Goal: Check status: Check status

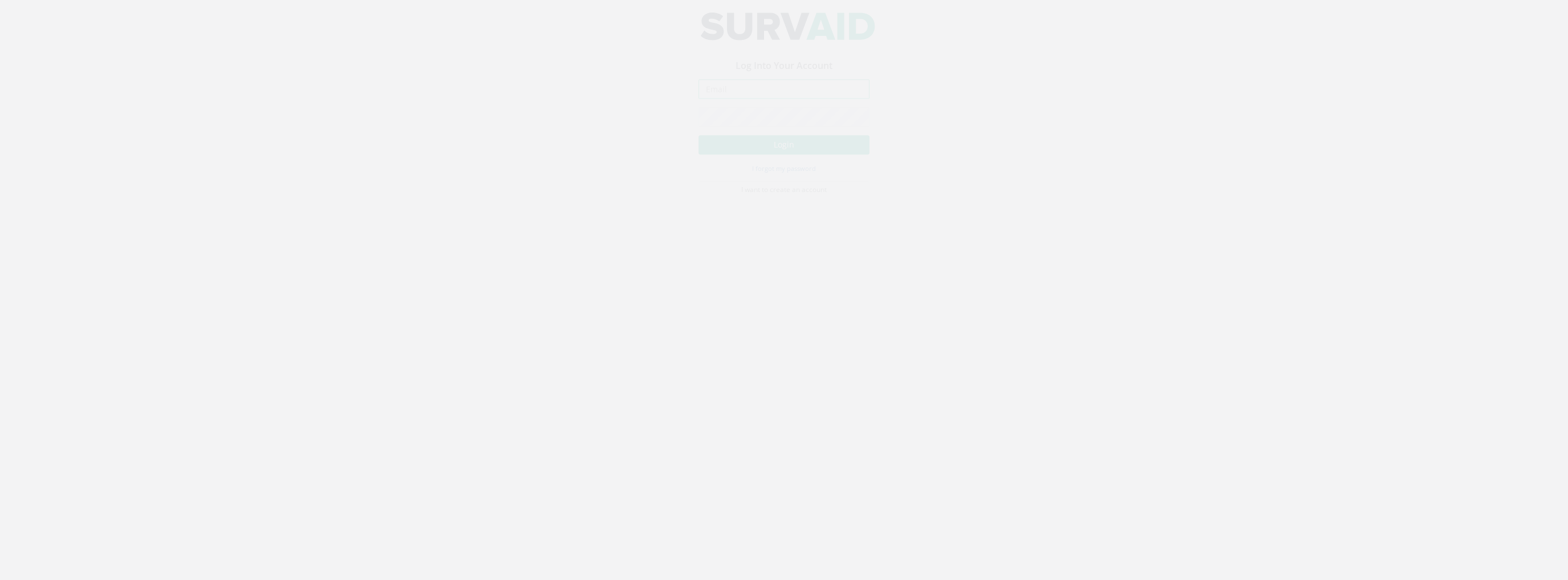
type input "[PERSON_NAME][EMAIL_ADDRESS][PERSON_NAME][DOMAIN_NAME]"
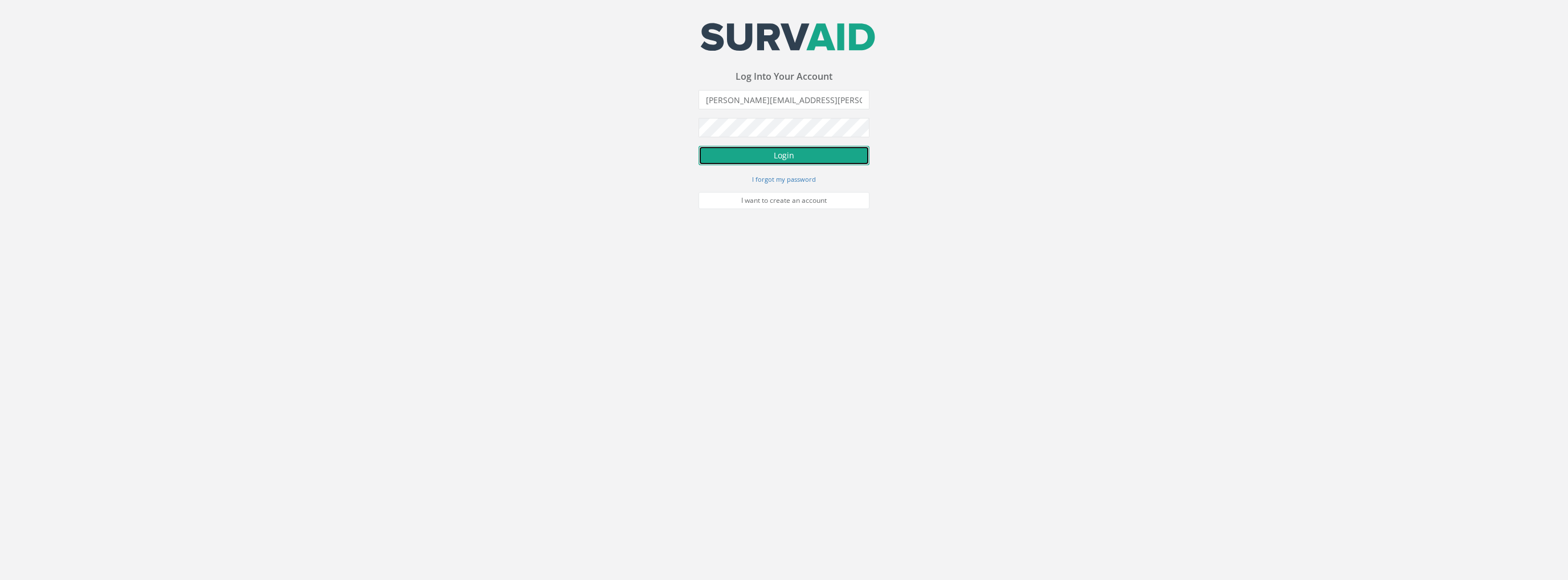
click at [777, 159] on button "Login" at bounding box center [784, 155] width 171 height 19
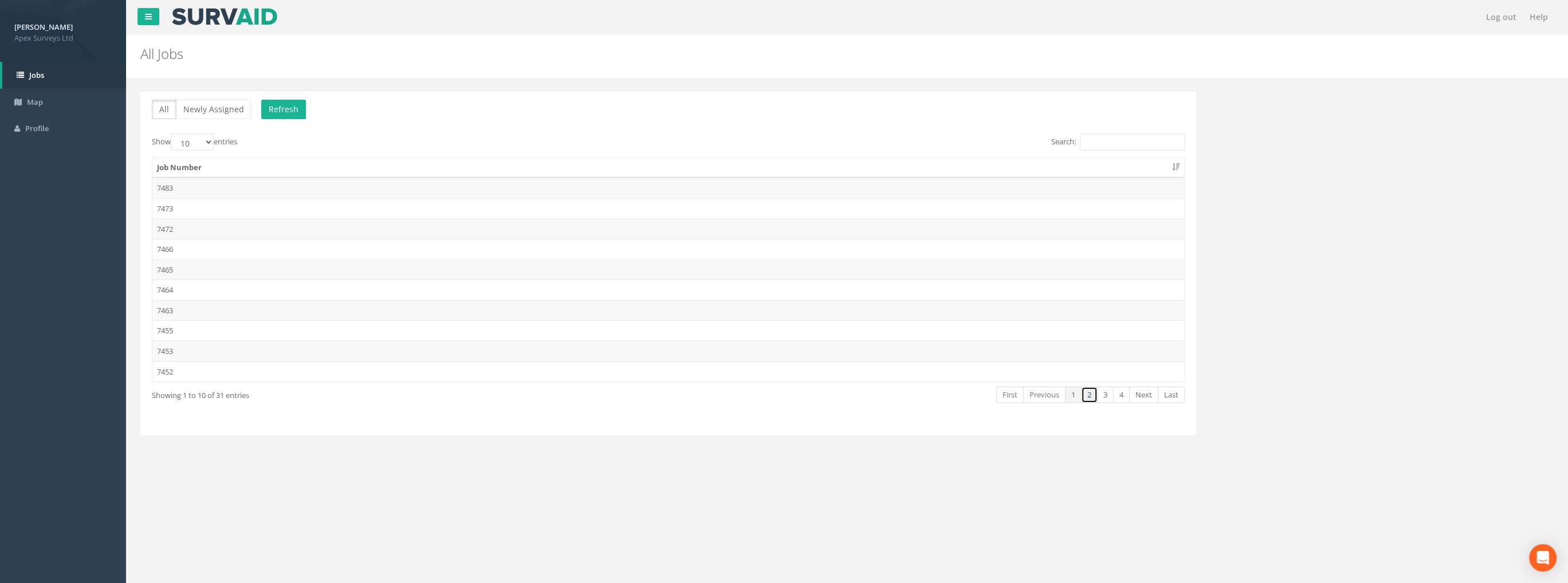
click at [1086, 395] on link "2" at bounding box center [1089, 395] width 16 height 16
click at [174, 367] on td "7434" at bounding box center [668, 371] width 1031 height 21
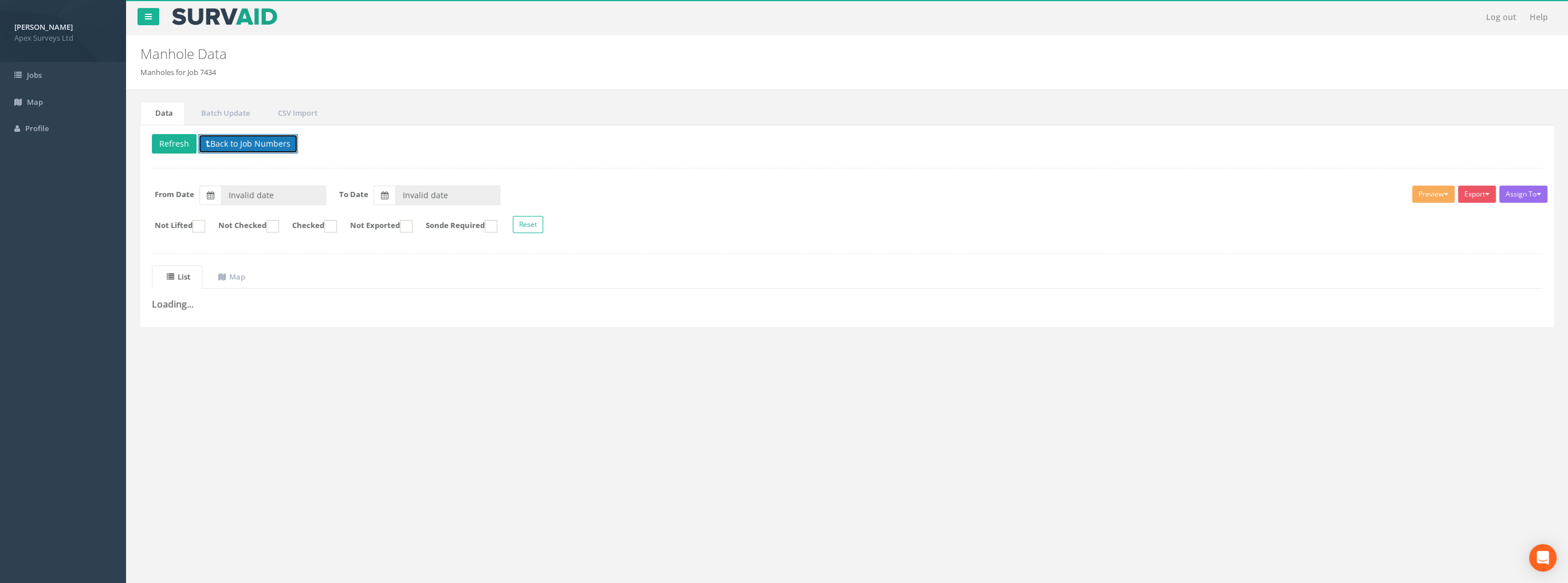
click at [239, 139] on button "Back to Job Numbers" at bounding box center [247, 143] width 99 height 19
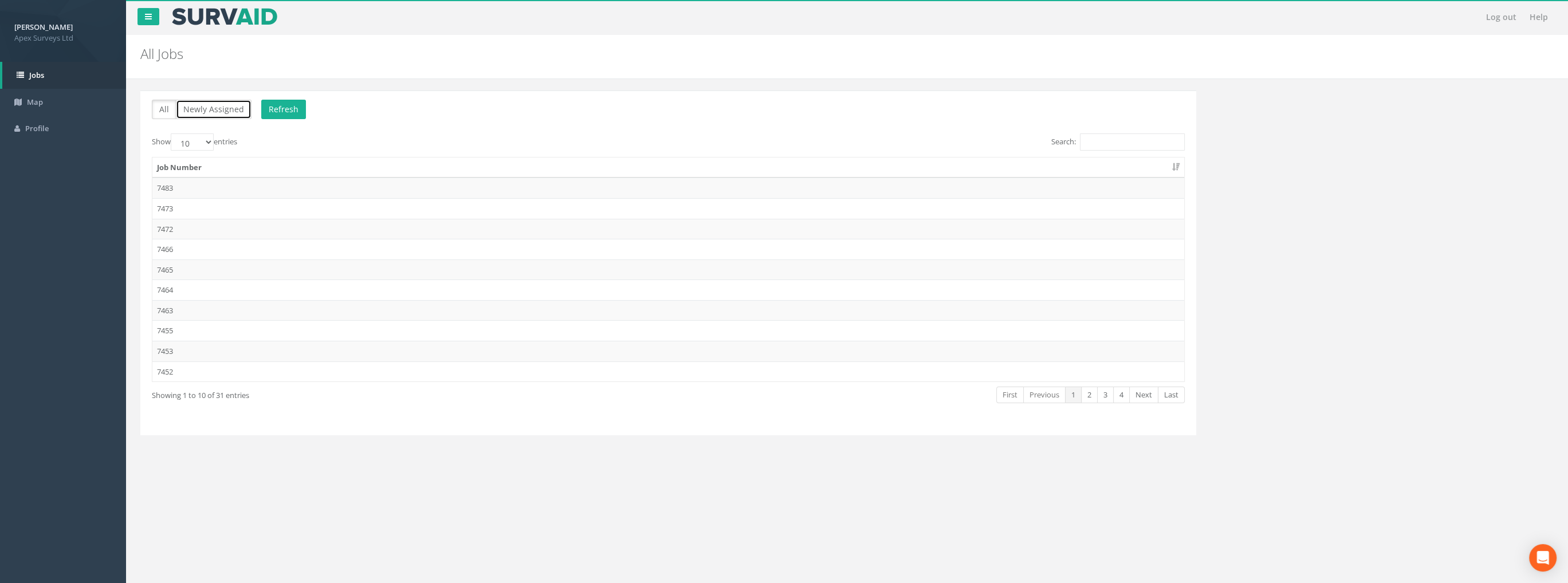
click at [202, 107] on button "Newly Assigned" at bounding box center [214, 109] width 76 height 19
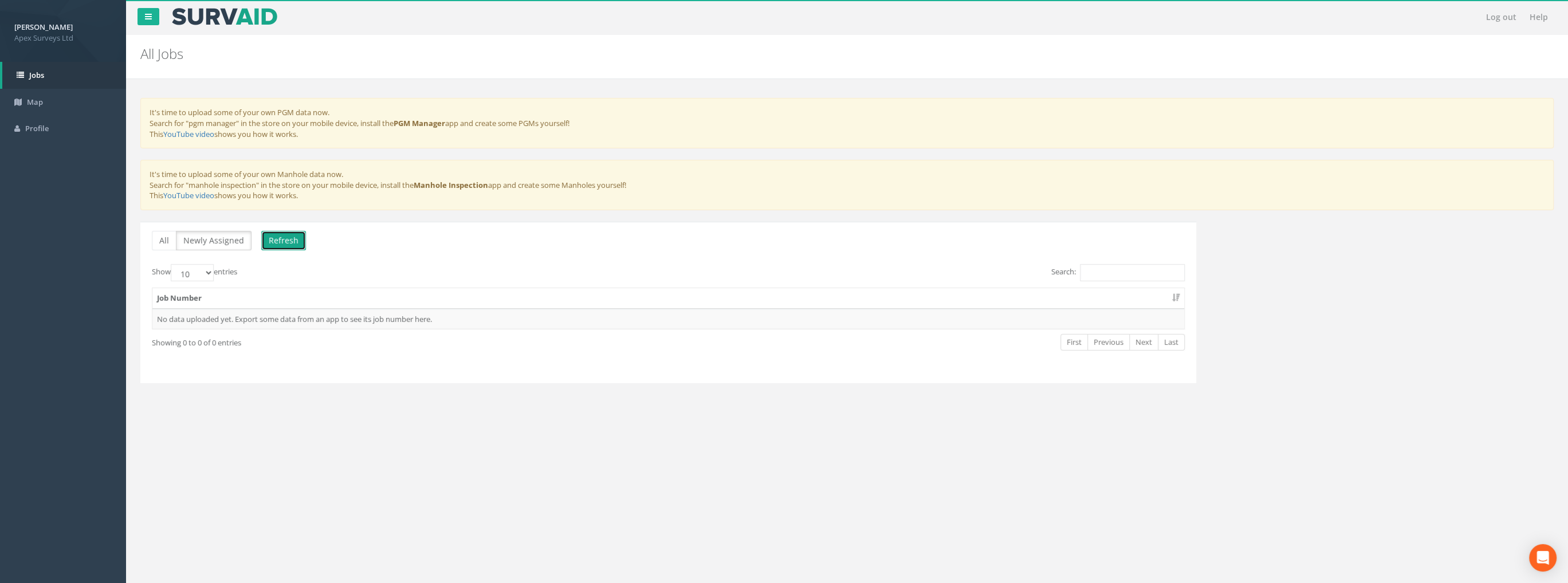
click at [270, 237] on button "Refresh" at bounding box center [283, 240] width 45 height 19
click at [159, 236] on button "All" at bounding box center [163, 240] width 25 height 19
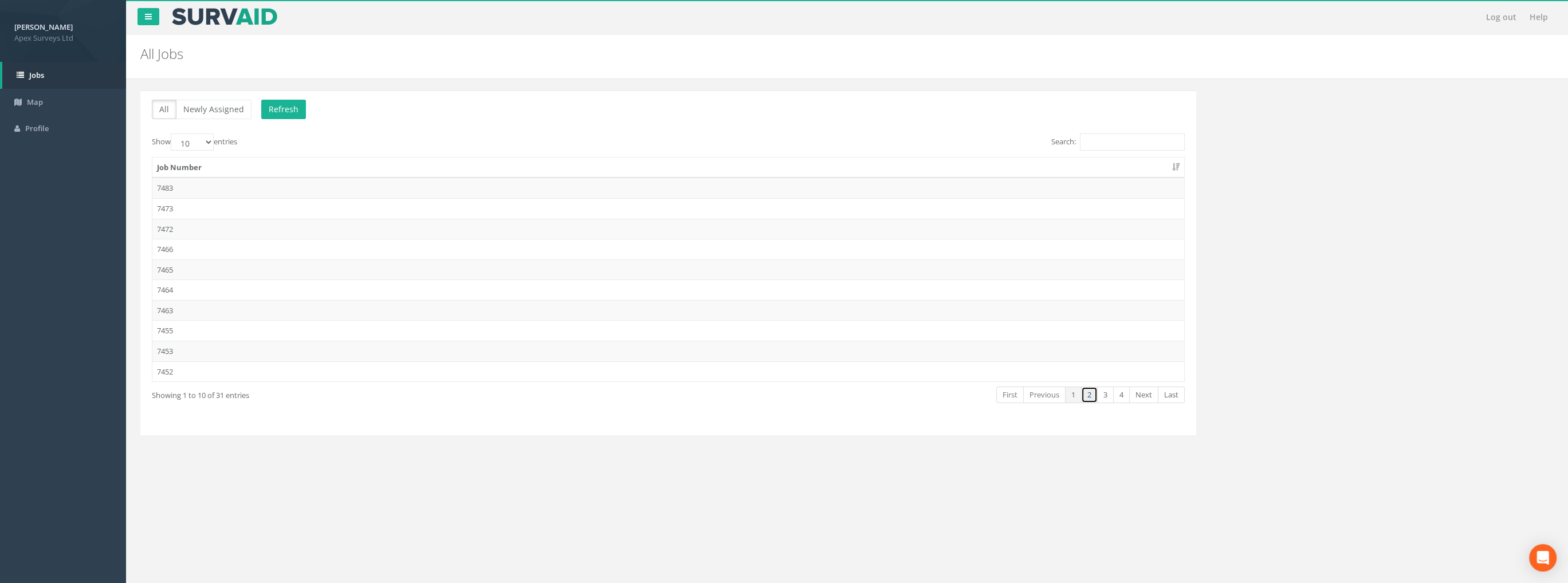
click at [1085, 394] on link "2" at bounding box center [1089, 395] width 16 height 16
click at [170, 366] on td "7434" at bounding box center [668, 371] width 1031 height 21
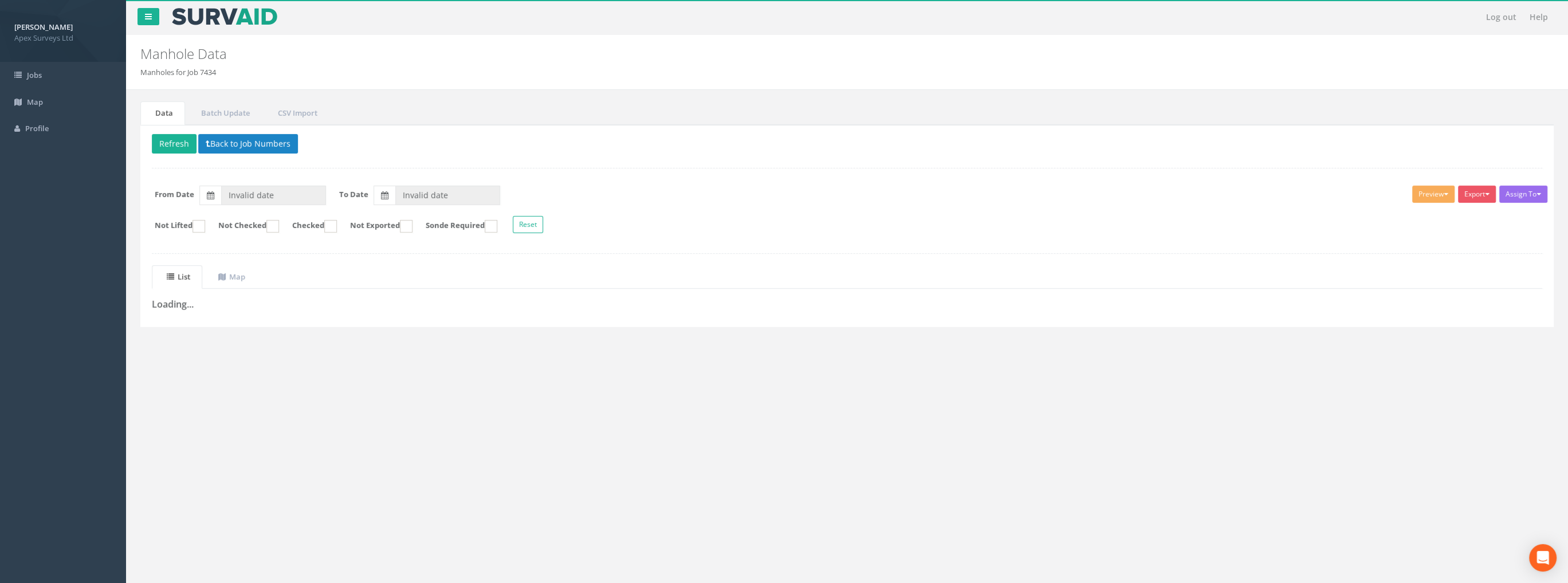
type input "[DATE]"
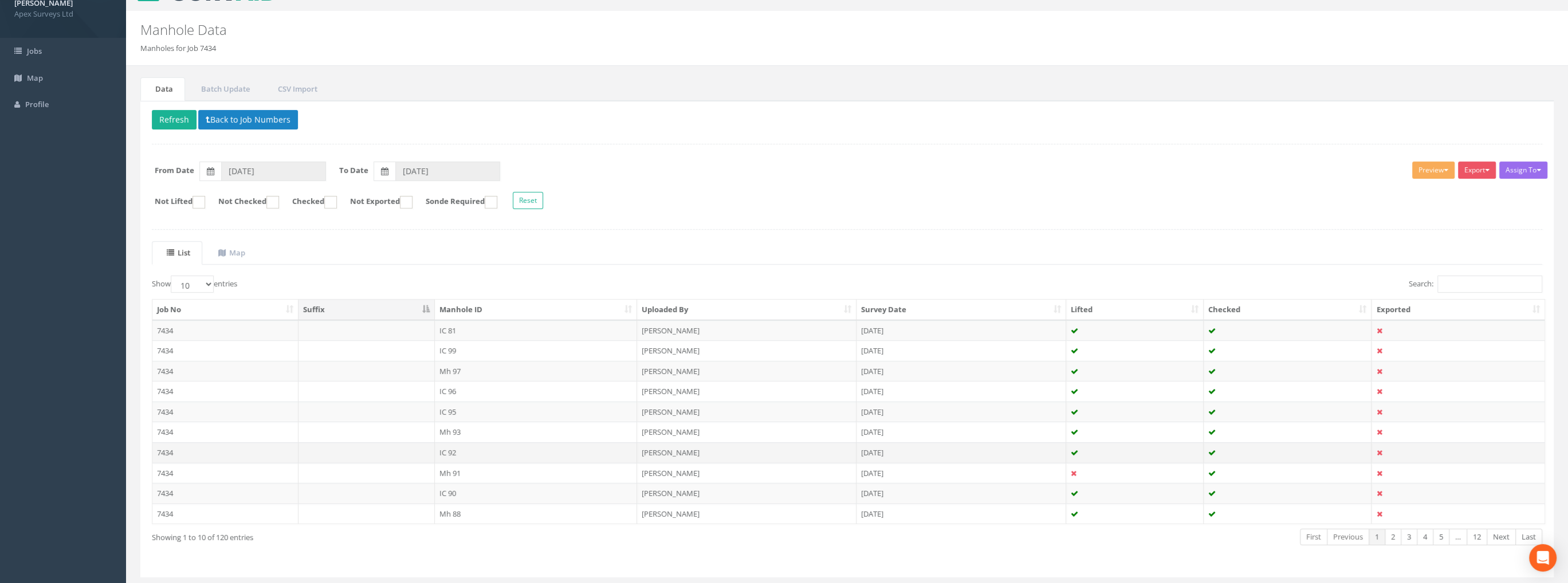
scroll to position [53, 0]
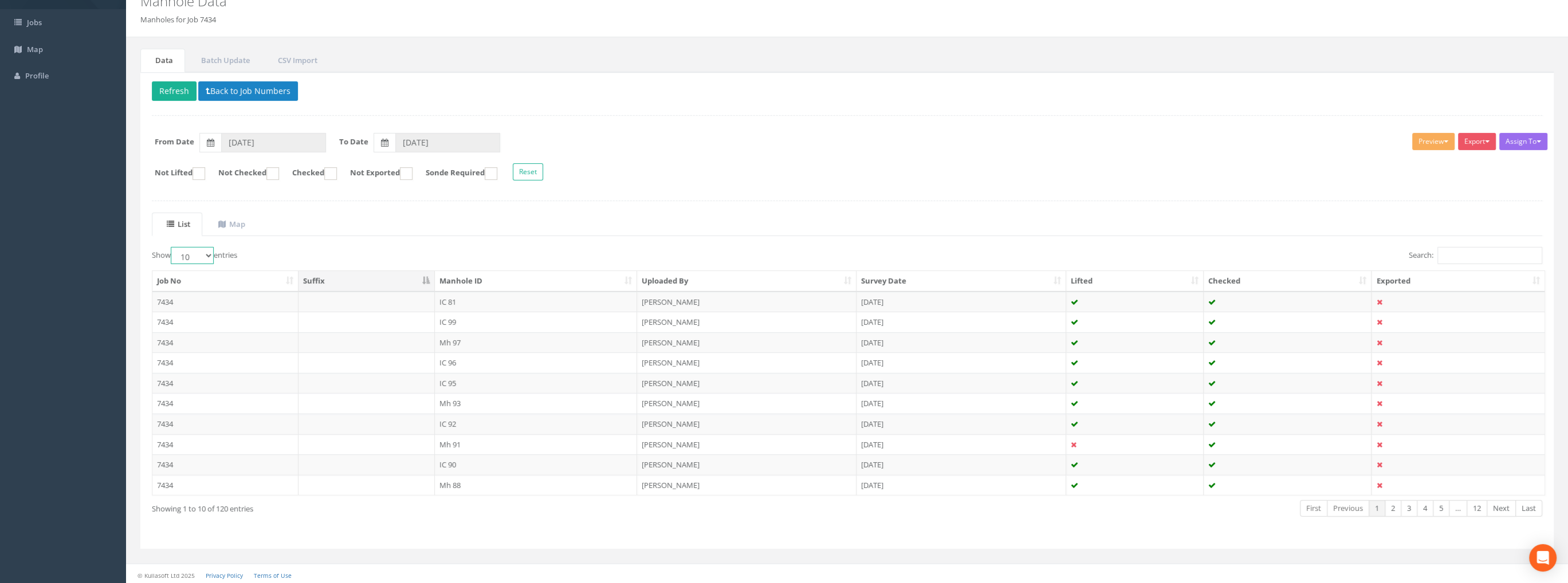
click at [205, 255] on select "10 25 50 100" at bounding box center [192, 255] width 43 height 17
select select "100"
click at [172, 246] on select "10 25 50 100" at bounding box center [192, 255] width 43 height 17
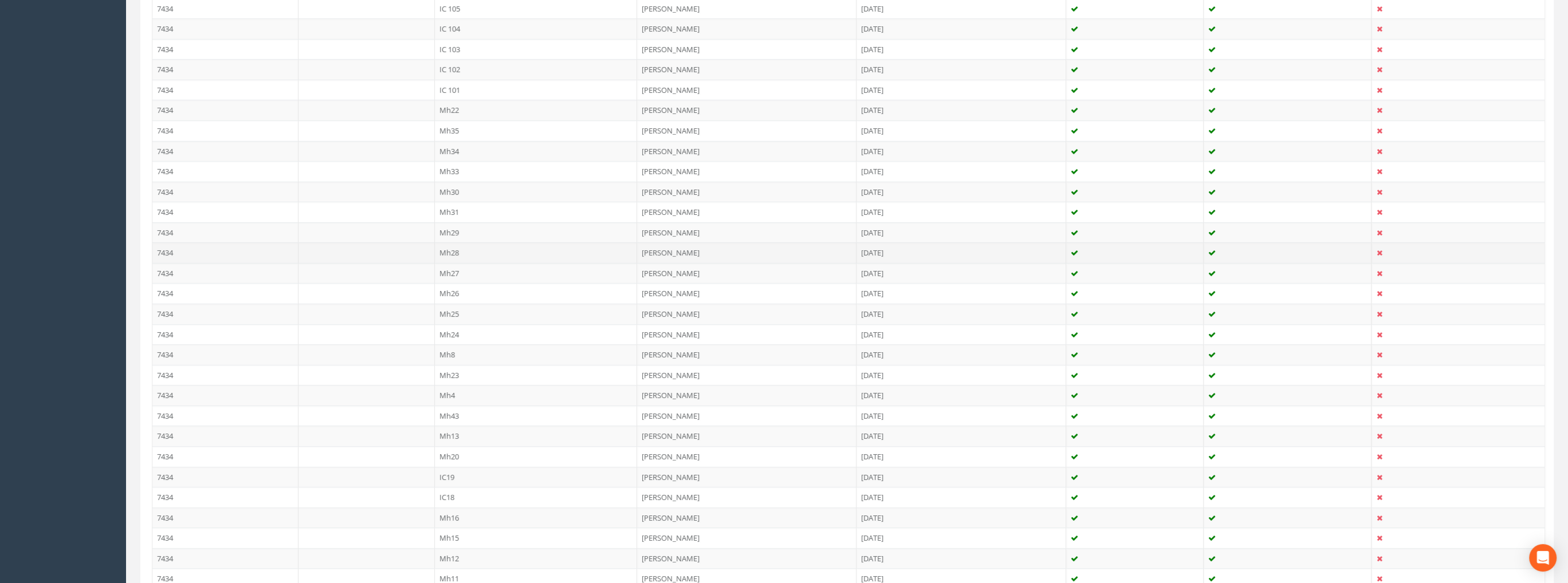
scroll to position [1504, 0]
click at [167, 428] on td "7434" at bounding box center [225, 438] width 146 height 21
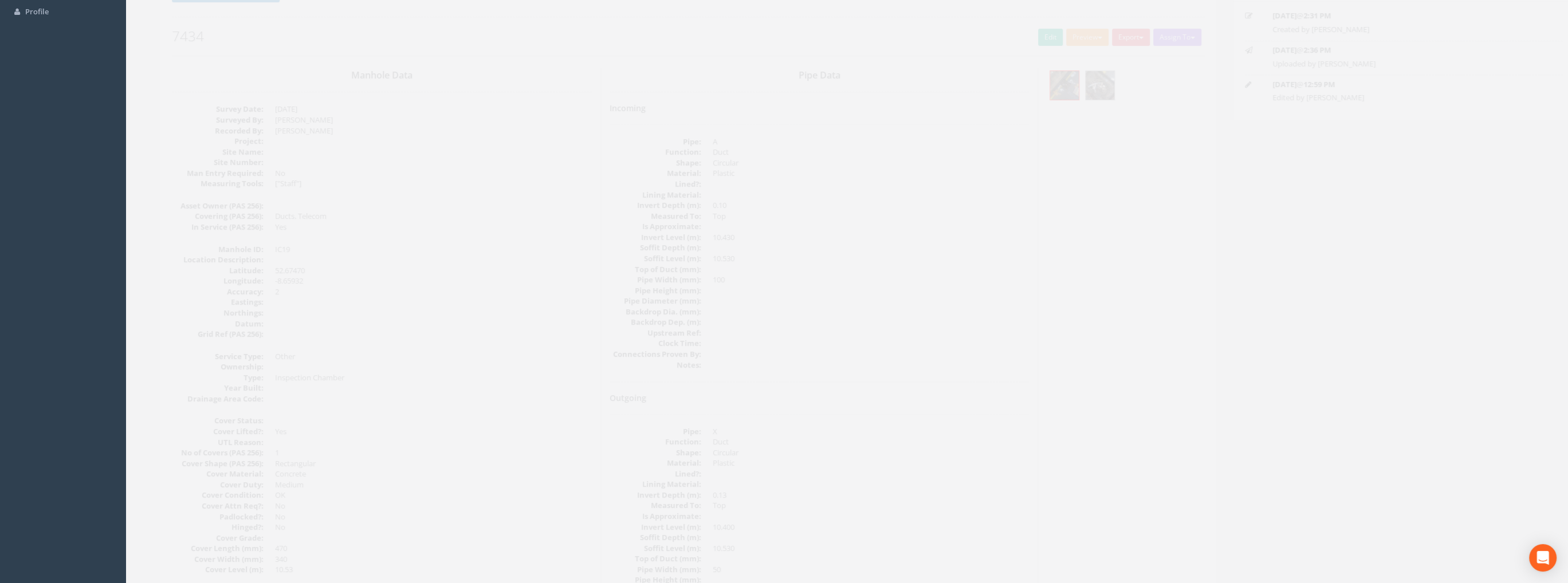
scroll to position [95, 0]
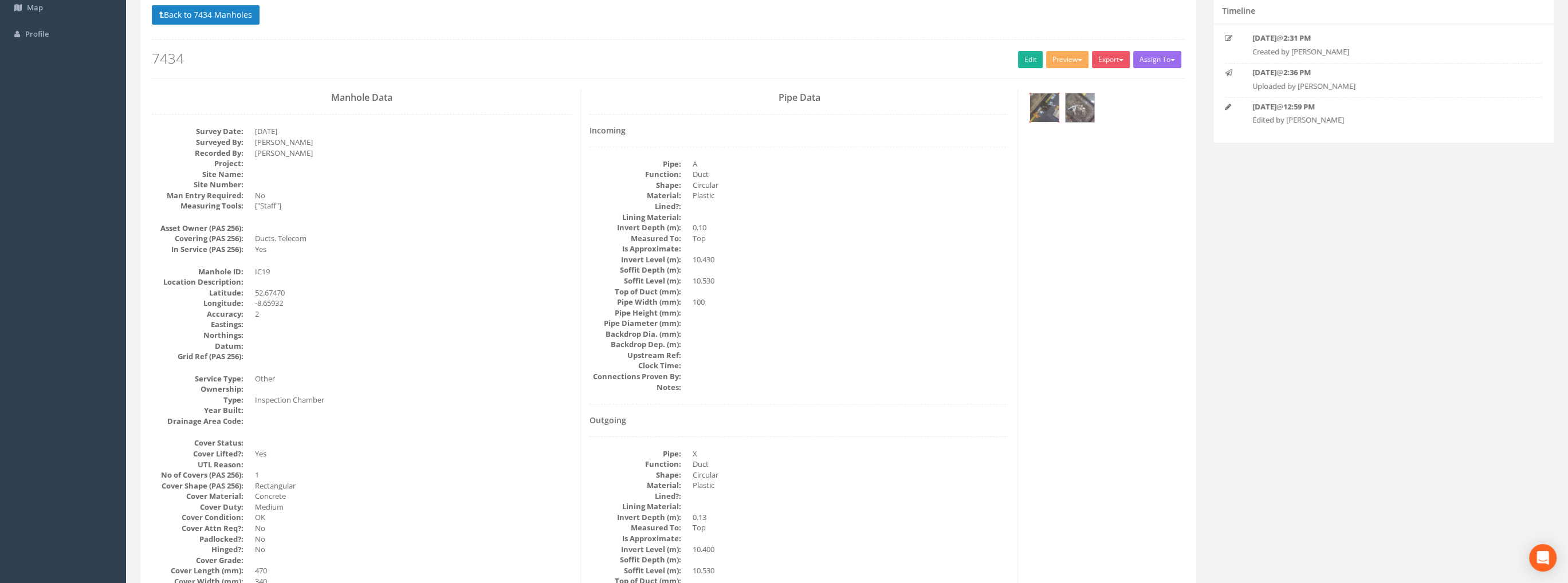
click at [1040, 109] on img at bounding box center [1043, 107] width 28 height 28
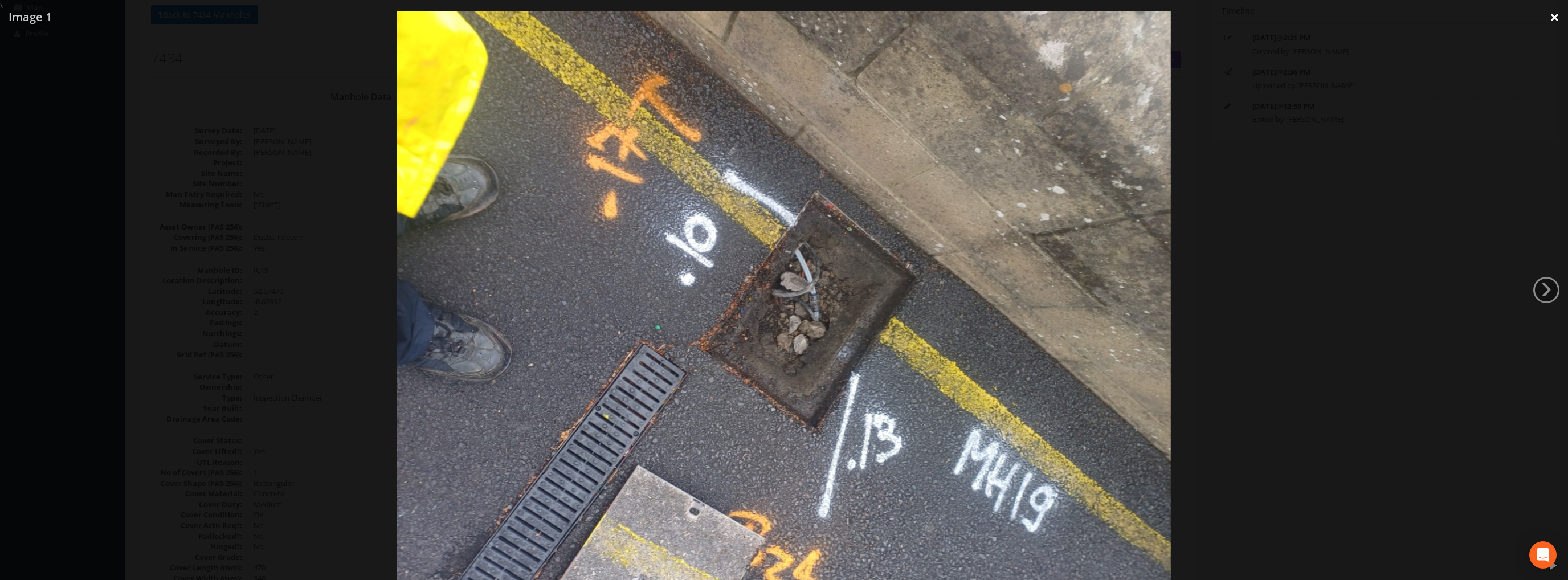
click at [1556, 17] on link "×" at bounding box center [1554, 17] width 26 height 34
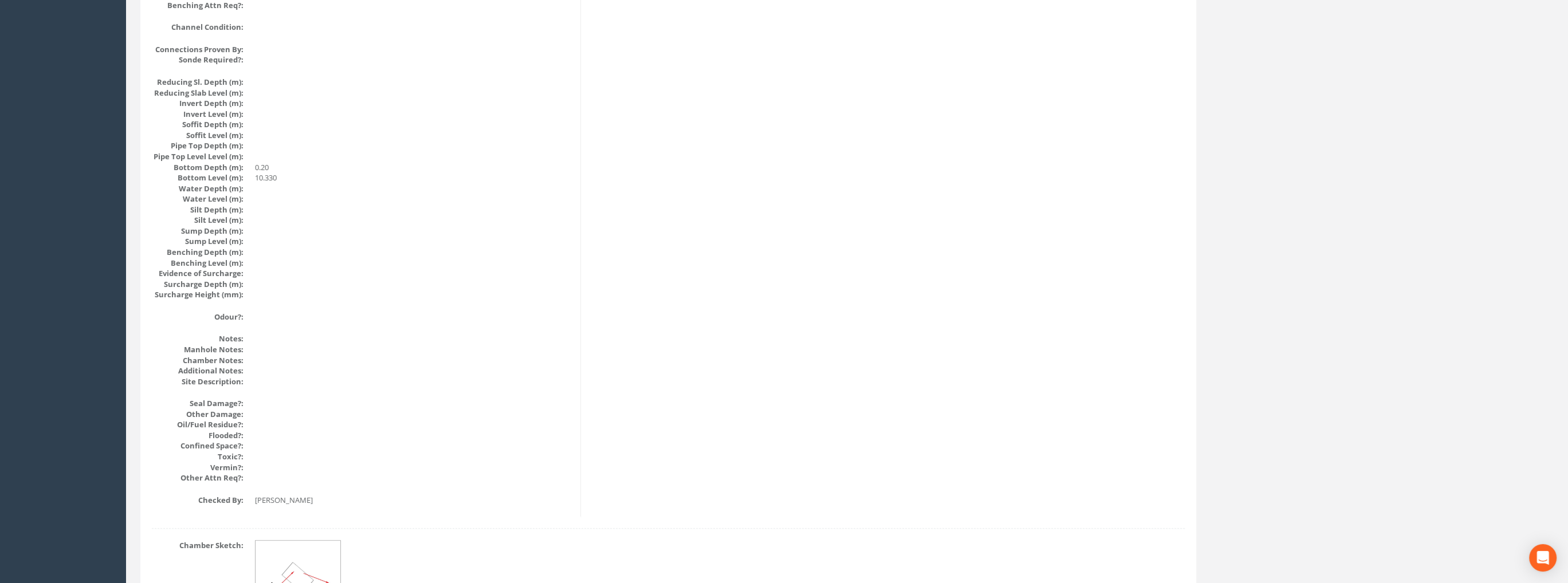
scroll to position [1182, 0]
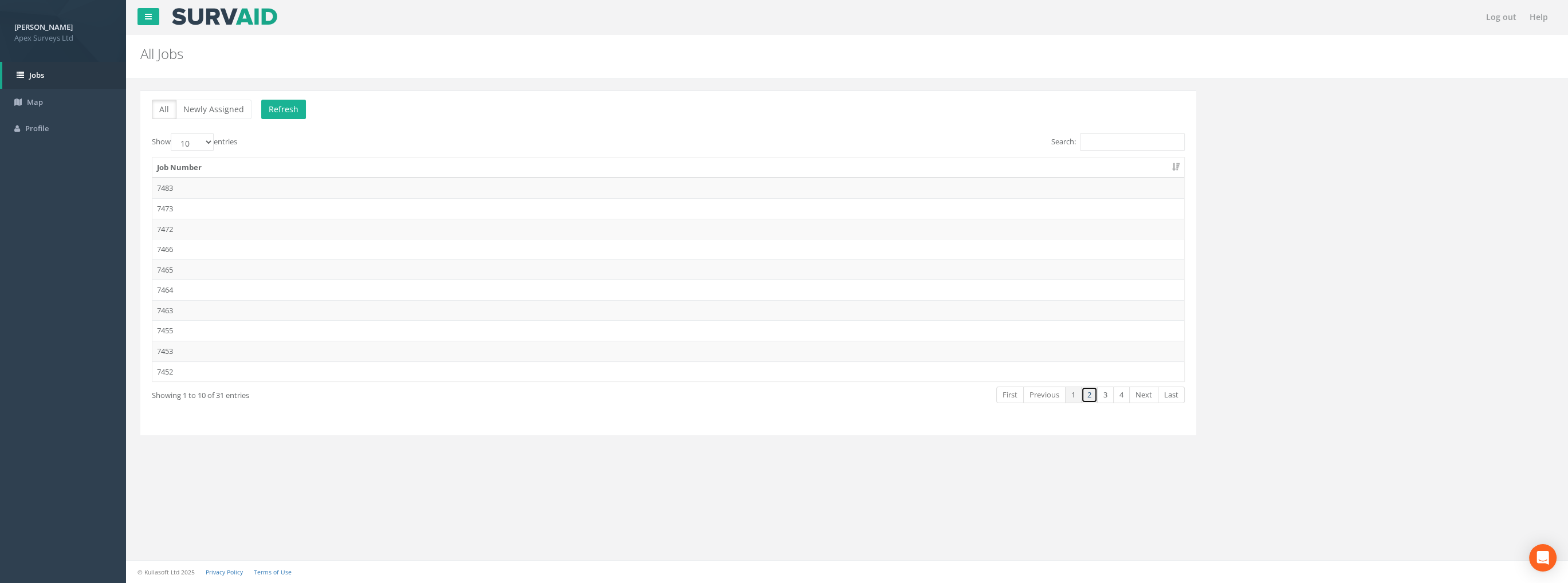
click at [1088, 394] on link "2" at bounding box center [1089, 395] width 16 height 16
click at [164, 364] on td "7434" at bounding box center [668, 371] width 1031 height 21
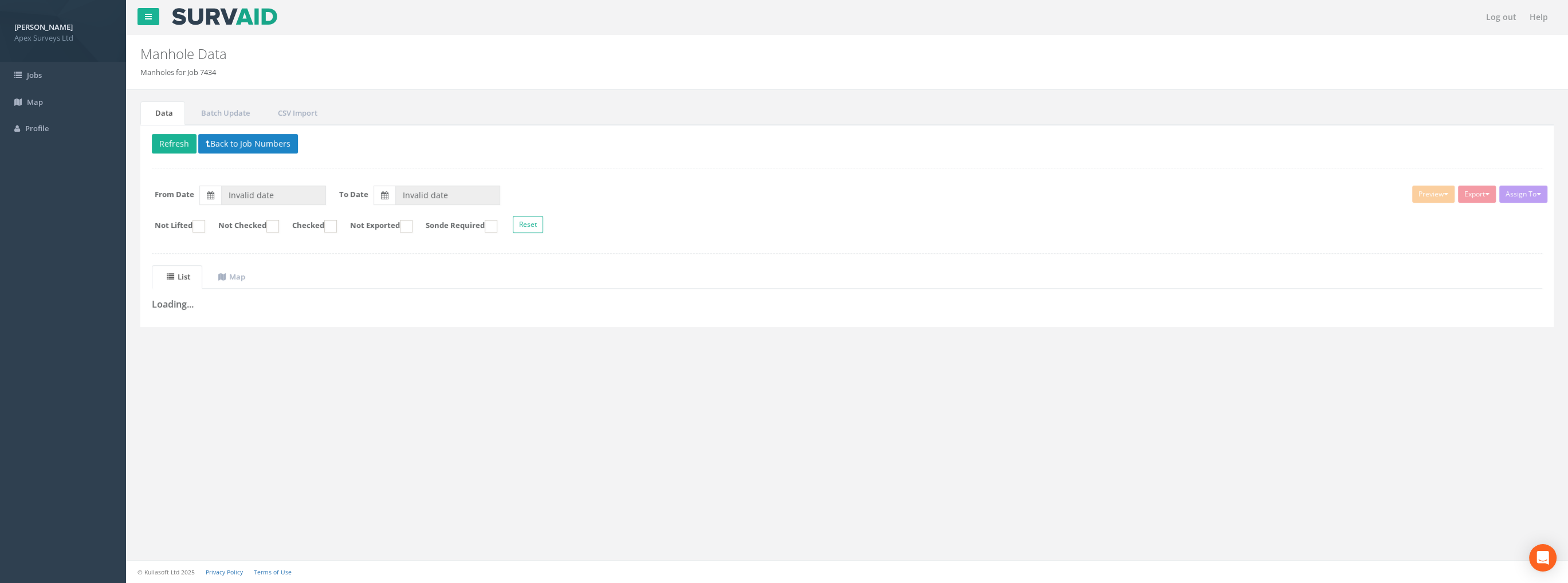
type input "[DATE]"
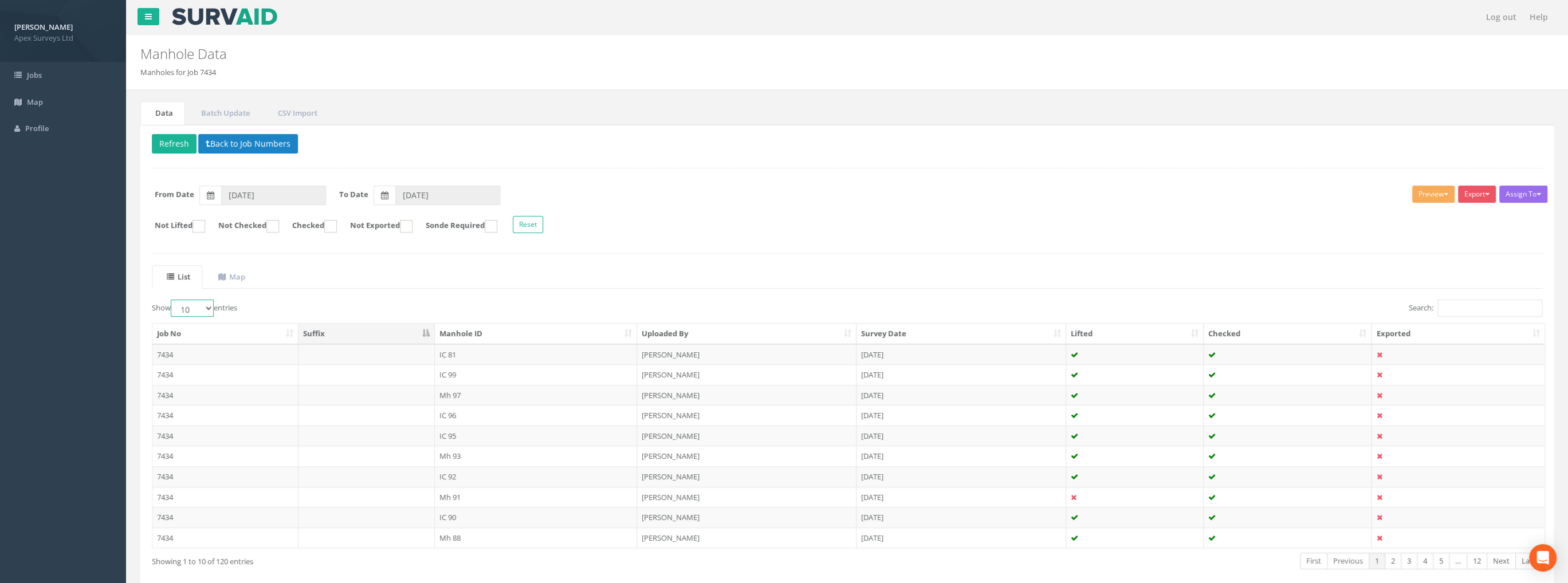
click at [193, 308] on select "10 25 50 100" at bounding box center [192, 307] width 43 height 17
select select "100"
click at [172, 299] on select "10 25 50 100" at bounding box center [192, 307] width 43 height 17
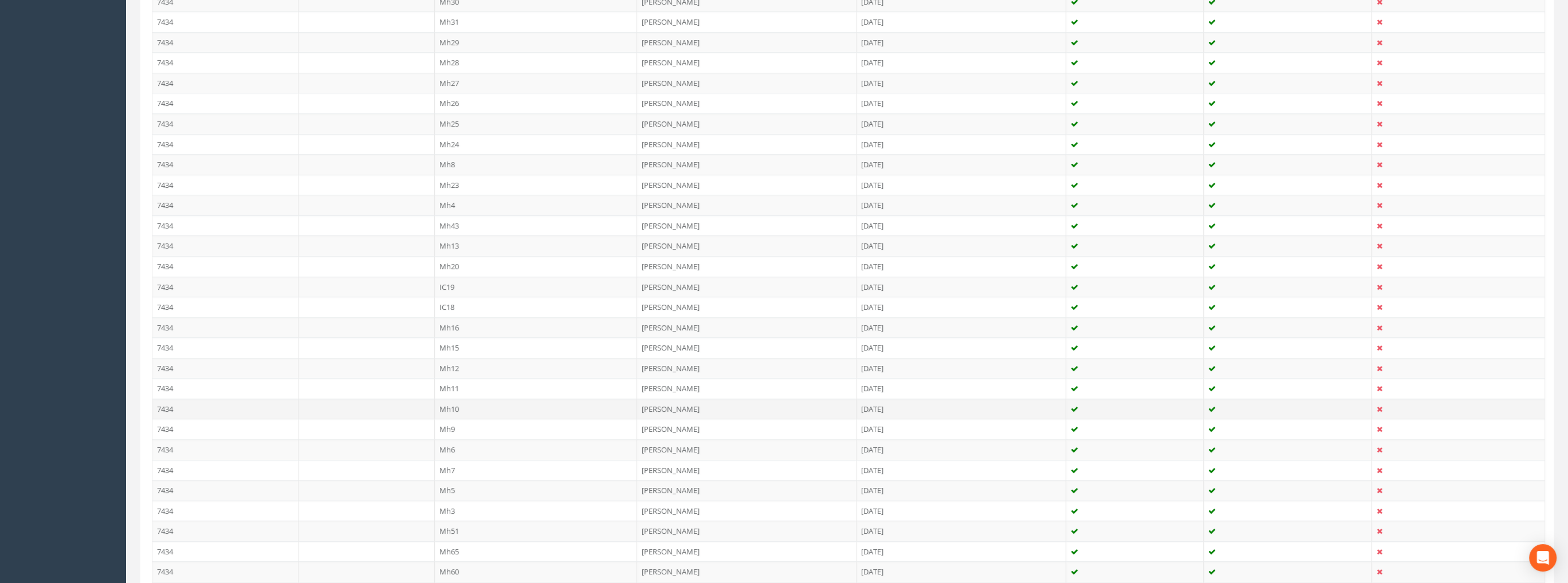
scroll to position [1661, 0]
click at [170, 292] on td "7434" at bounding box center [225, 302] width 146 height 21
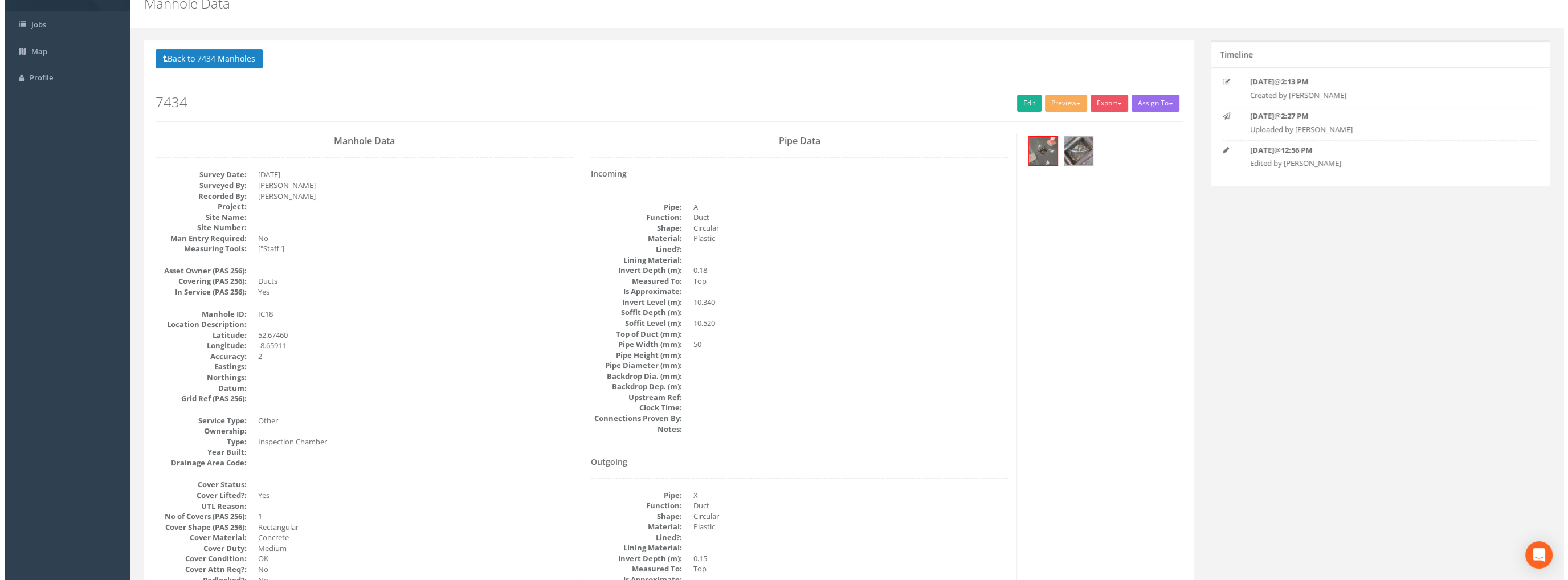
scroll to position [37, 0]
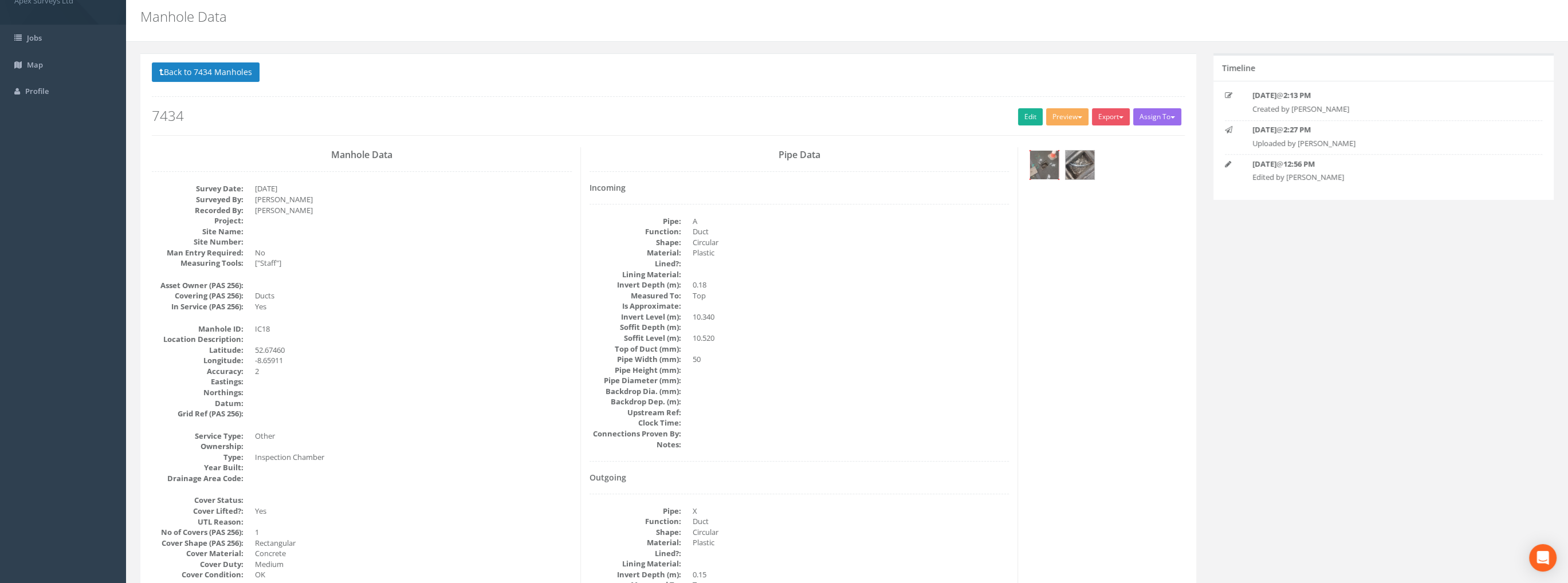
click at [1039, 161] on img at bounding box center [1043, 164] width 28 height 28
